Goal: Task Accomplishment & Management: Manage account settings

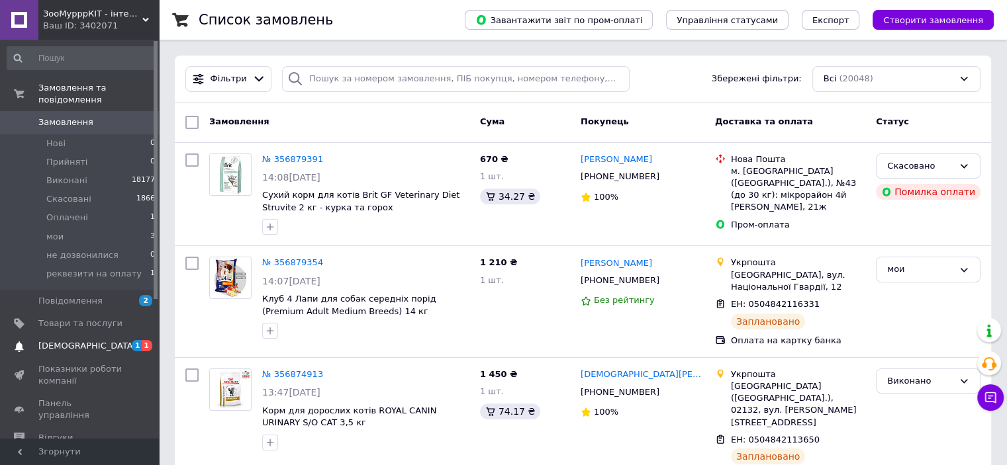
click at [56, 340] on span "[DEMOGRAPHIC_DATA]" at bounding box center [87, 346] width 98 height 12
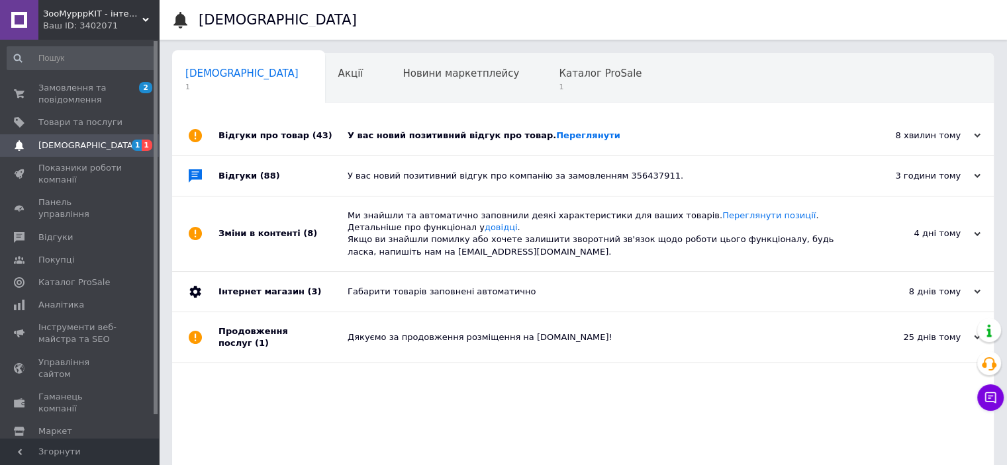
click at [439, 148] on div "У вас новий позитивний відгук про товар. Переглянути" at bounding box center [597, 136] width 500 height 40
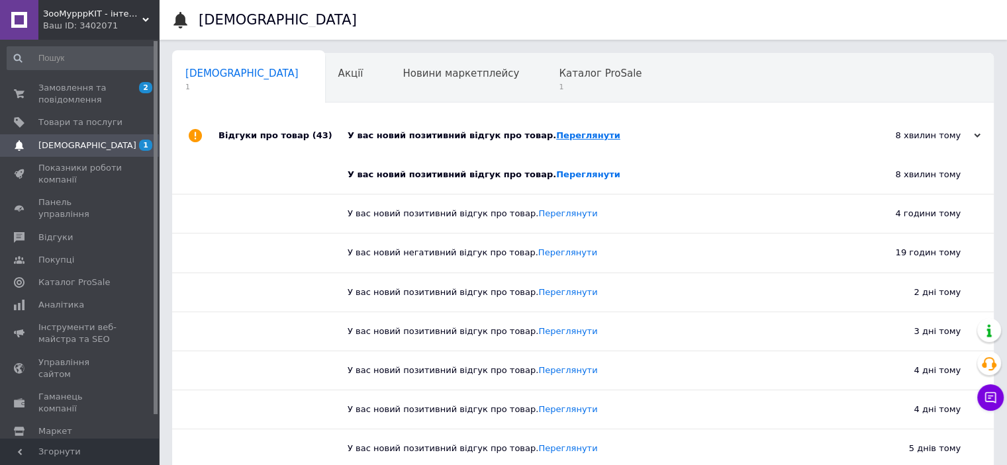
click at [556, 138] on link "Переглянути" at bounding box center [588, 135] width 64 height 10
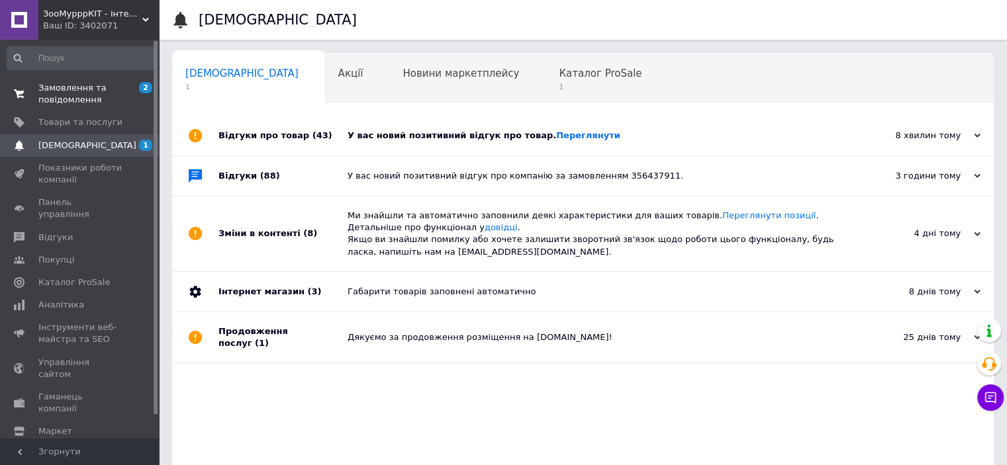
click at [68, 103] on span "Замовлення та повідомлення" at bounding box center [80, 94] width 84 height 24
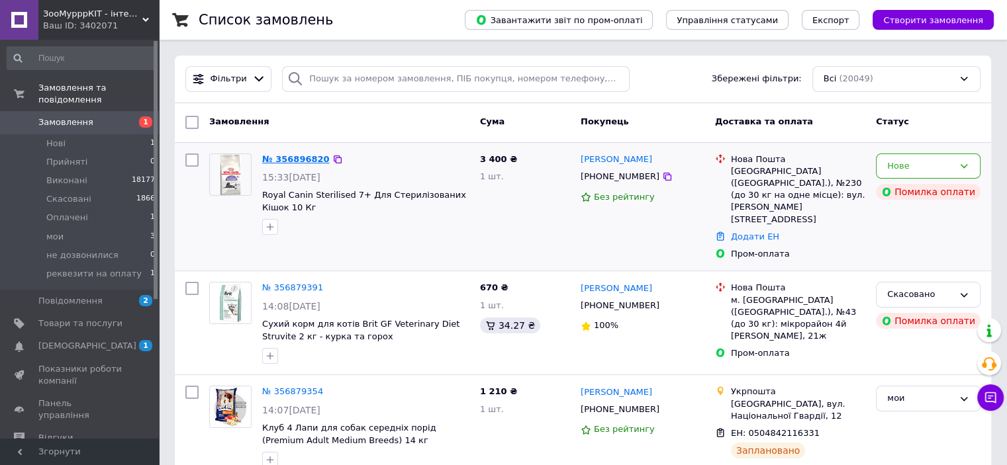
click at [293, 156] on link "№ 356896820" at bounding box center [296, 159] width 68 height 10
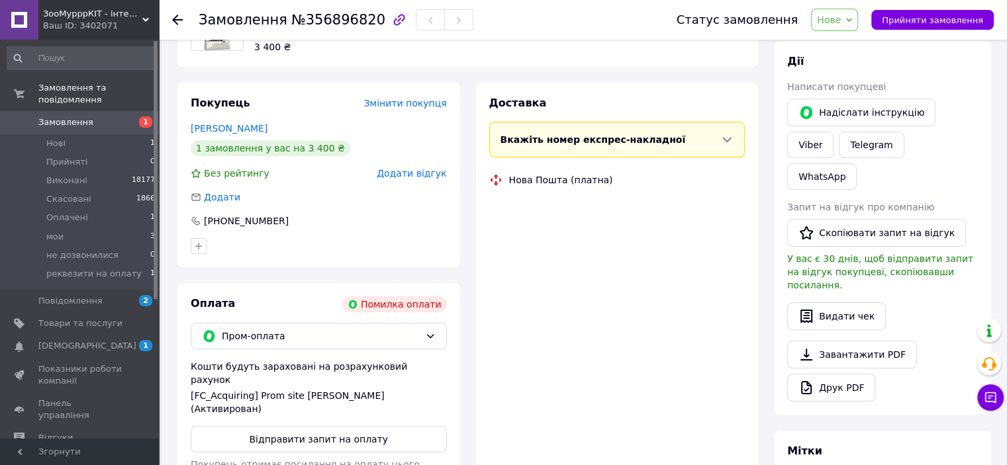
scroll to position [222, 0]
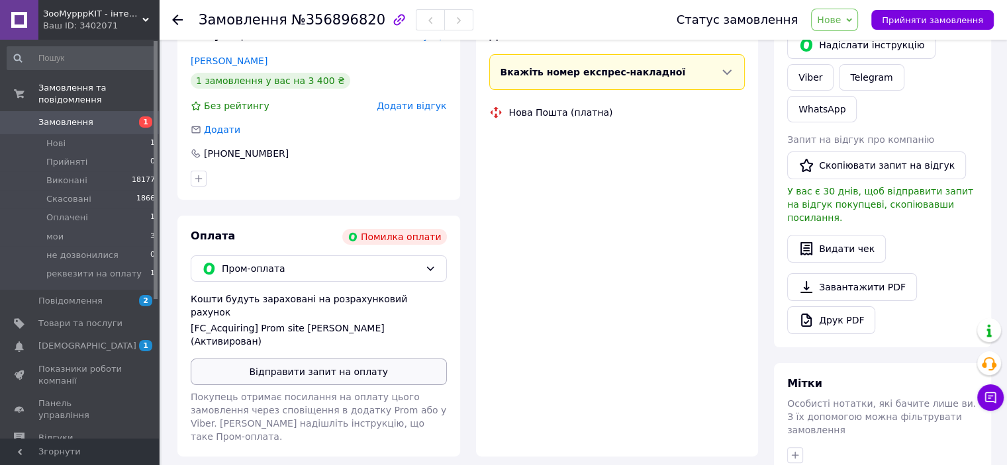
click at [300, 282] on div "Пром-оплата" at bounding box center [319, 268] width 256 height 26
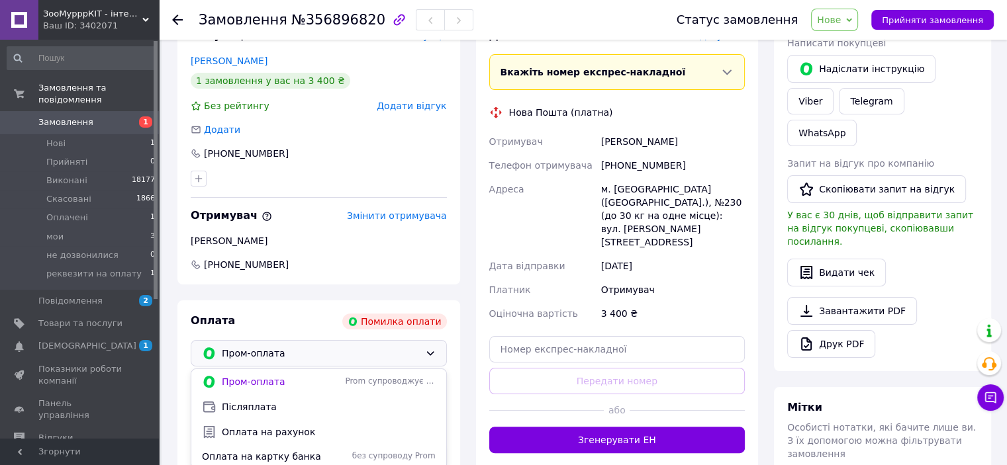
click at [259, 325] on div "Оплата Помилка оплати" at bounding box center [319, 322] width 256 height 16
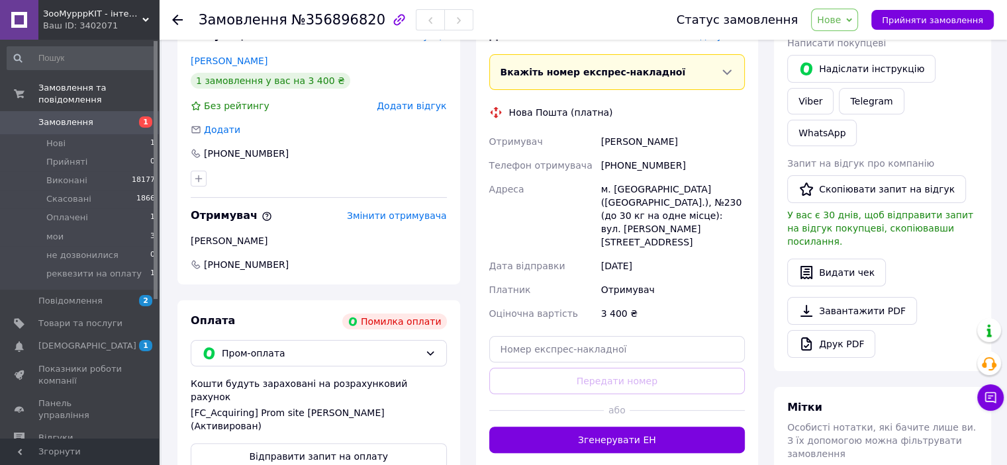
scroll to position [355, 0]
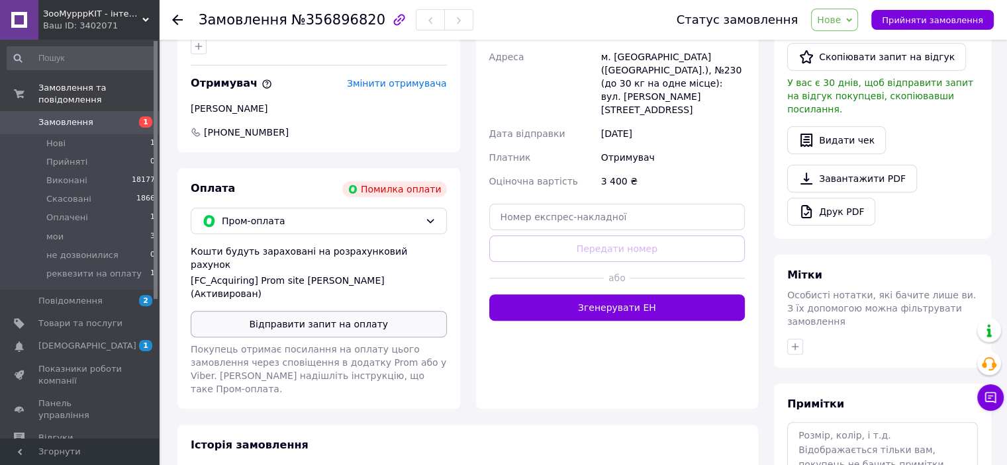
click at [283, 312] on button "Відправити запит на оплату" at bounding box center [319, 324] width 256 height 26
click at [72, 212] on span "Оплачені" at bounding box center [67, 218] width 42 height 12
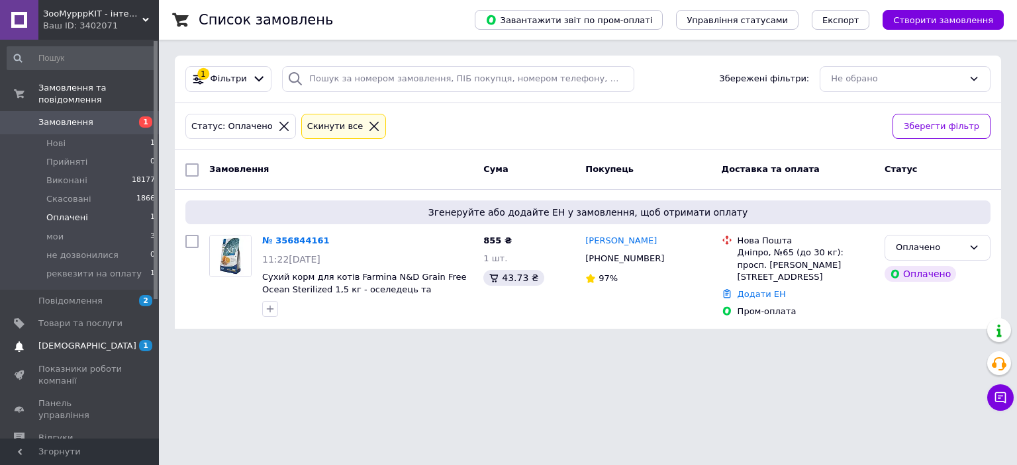
click at [98, 340] on span "[DEMOGRAPHIC_DATA]" at bounding box center [80, 346] width 84 height 12
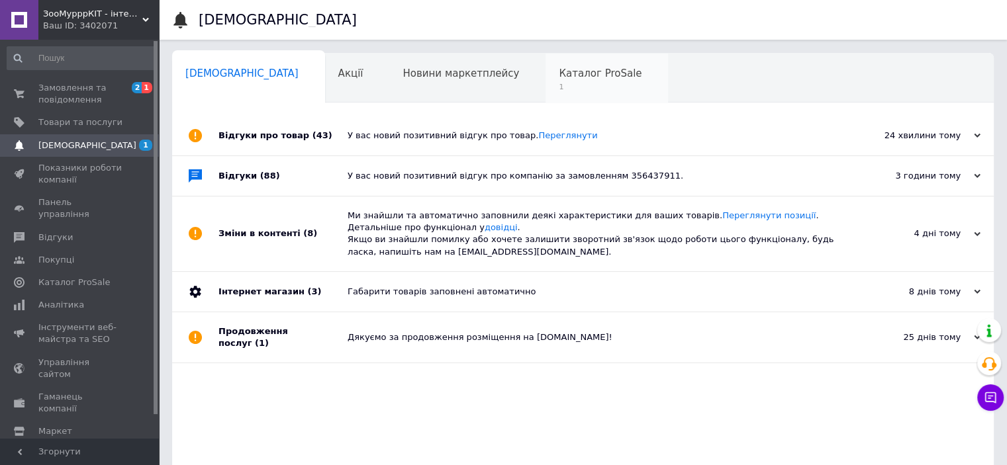
click at [559, 89] on span "1" at bounding box center [600, 87] width 83 height 10
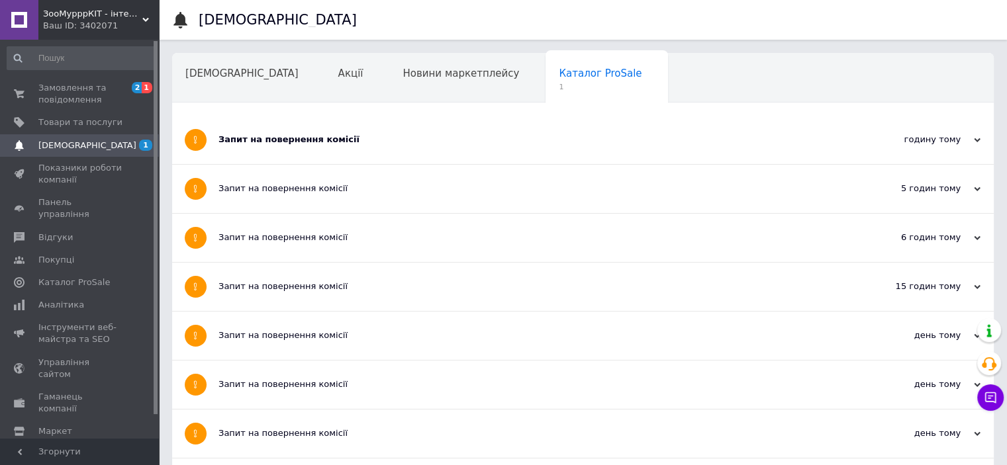
click at [353, 138] on div "Запит на повернення комісії" at bounding box center [532, 140] width 629 height 12
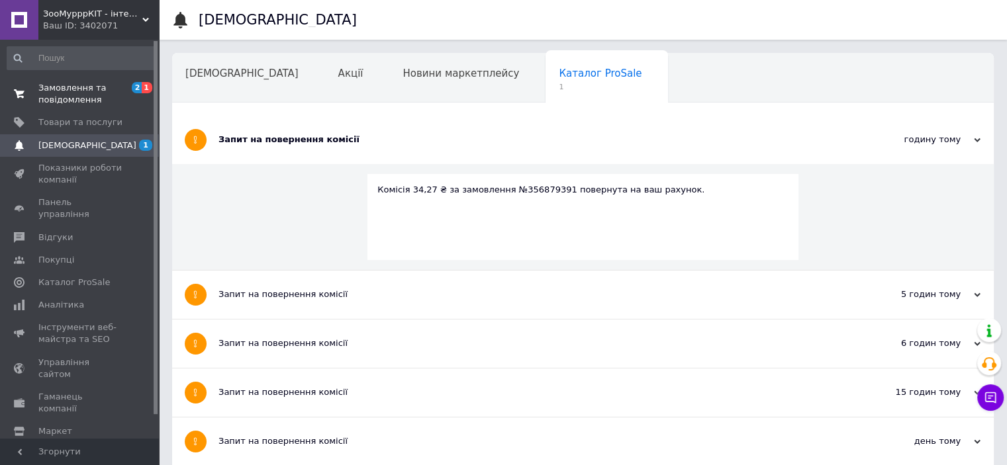
click at [70, 92] on span "Замовлення та повідомлення" at bounding box center [80, 94] width 84 height 24
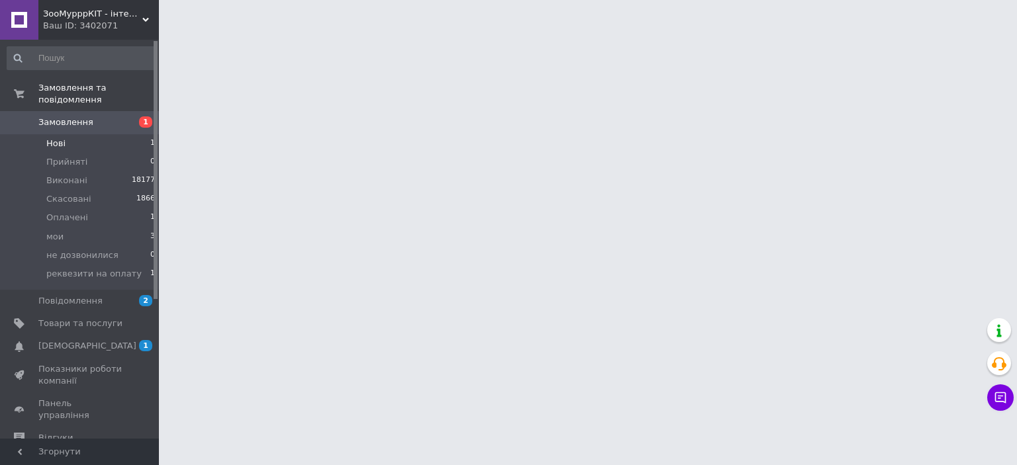
click at [81, 134] on li "Нові 1" at bounding box center [81, 143] width 163 height 19
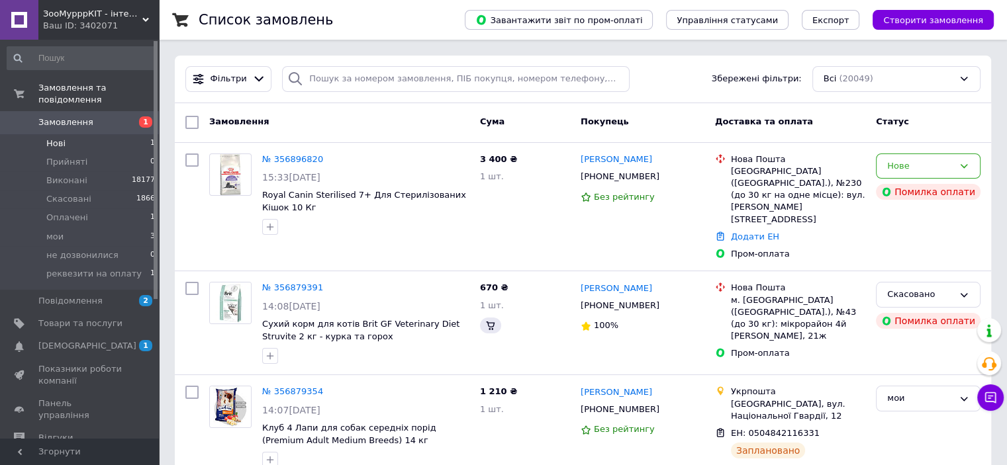
click at [81, 138] on li "Нові 1" at bounding box center [81, 143] width 163 height 19
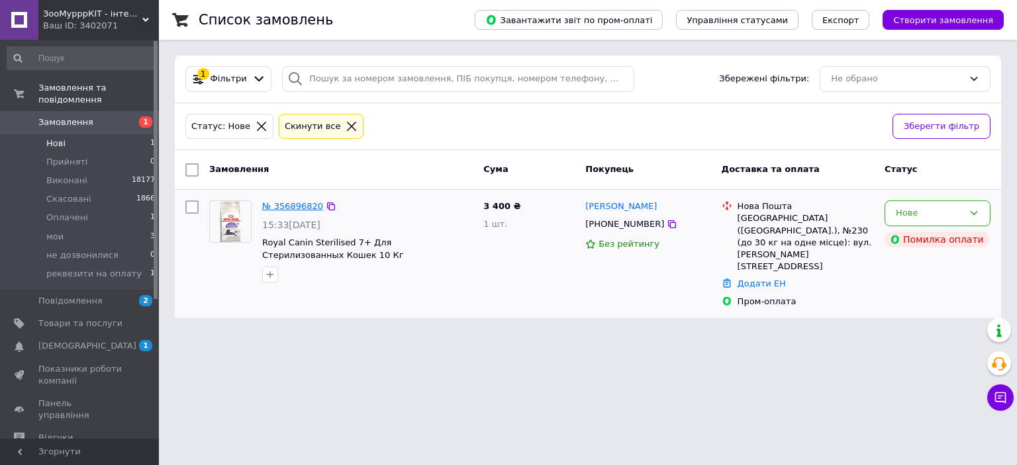
click at [291, 201] on link "№ 356896820" at bounding box center [292, 206] width 61 height 10
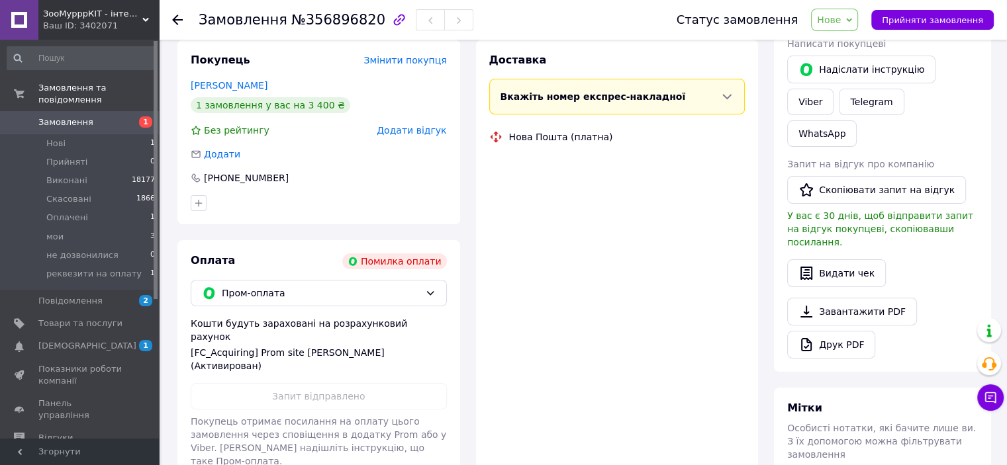
scroll to position [199, 0]
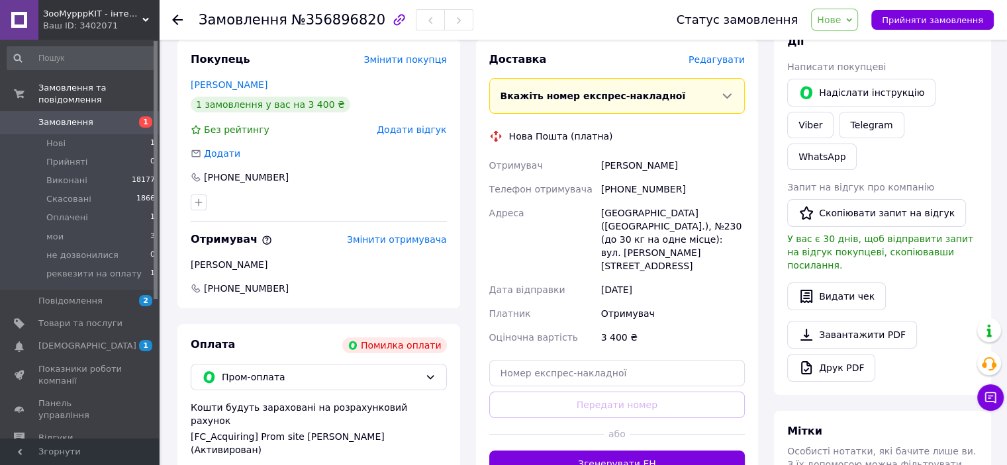
click at [298, 393] on div "Оплата Помилка оплати Пром-оплата Кошти будуть зараховані на розрахунковий раху…" at bounding box center [318, 444] width 283 height 241
click at [298, 381] on span "Пром-оплата" at bounding box center [321, 377] width 198 height 15
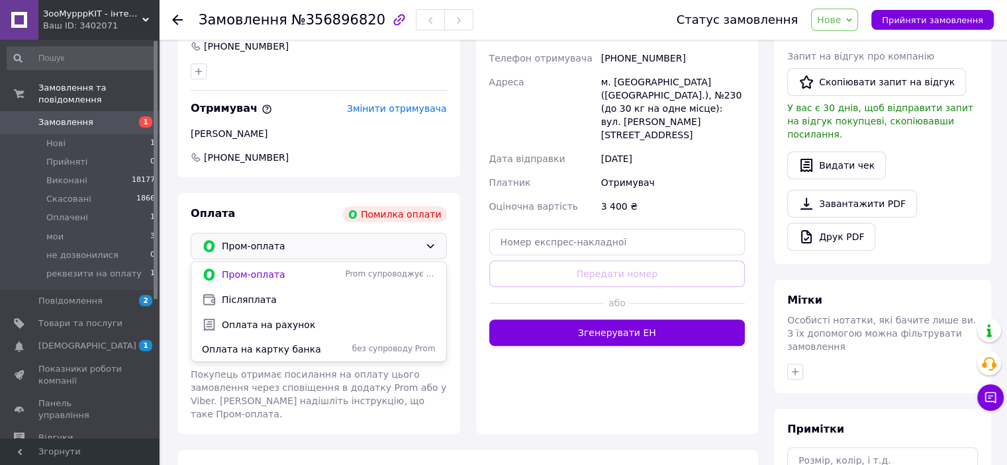
scroll to position [331, 0]
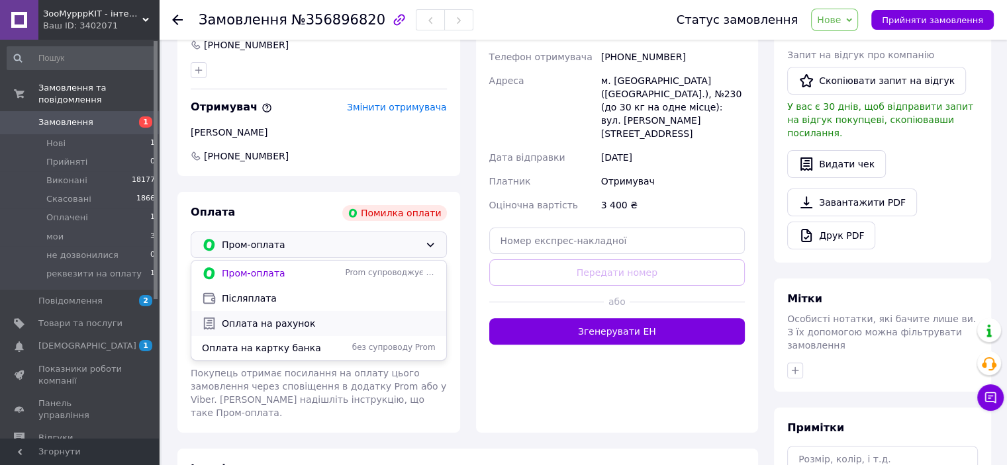
drag, startPoint x: 295, startPoint y: 297, endPoint x: 304, endPoint y: 320, distance: 25.0
click at [304, 320] on ul "Пром-оплата Prom супроводжує покупку Післяплата Оплата на рахунок Оплата на кар…" at bounding box center [318, 310] width 255 height 99
click at [304, 322] on span "Оплата на рахунок" at bounding box center [329, 323] width 214 height 13
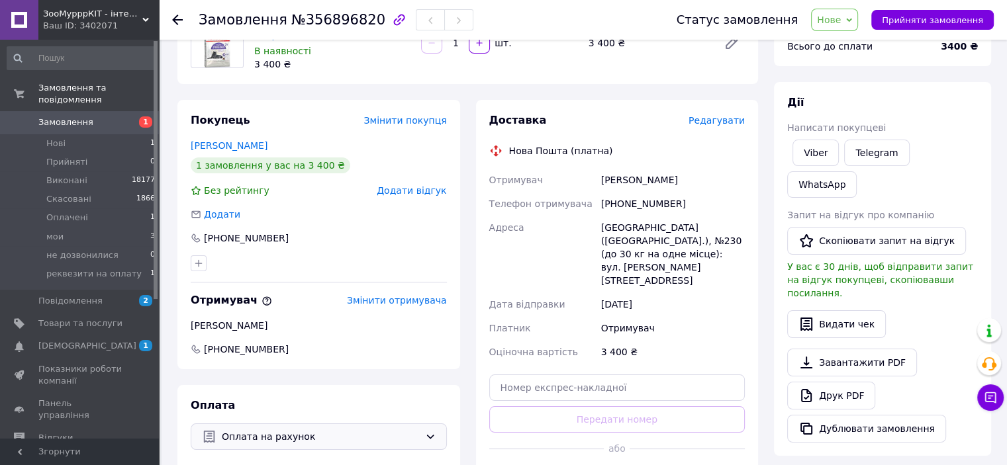
scroll to position [66, 0]
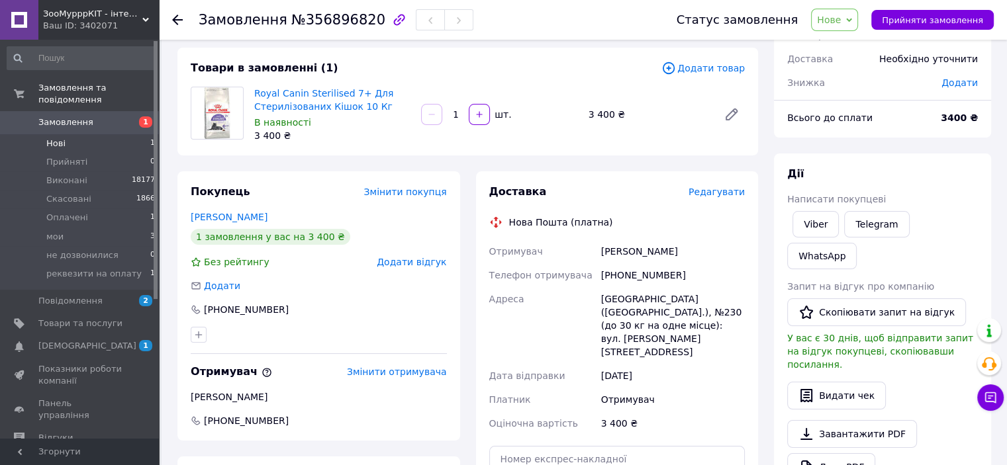
click at [83, 138] on li "Нові 1" at bounding box center [81, 143] width 163 height 19
